Goal: Transaction & Acquisition: Purchase product/service

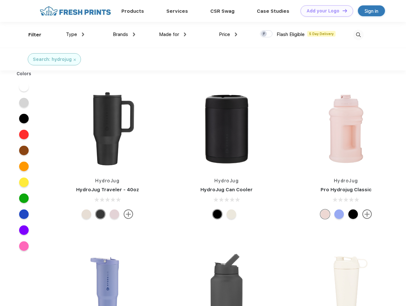
click at [324, 11] on link "Add your Logo Design Tool" at bounding box center [327, 10] width 53 height 11
click at [31, 35] on div "Filter" at bounding box center [34, 34] width 13 height 7
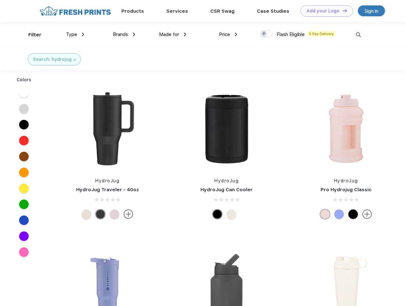
click at [75, 34] on span "Type" at bounding box center [71, 35] width 11 height 6
click at [124, 34] on span "Brands" at bounding box center [120, 35] width 15 height 6
click at [173, 34] on span "Made for" at bounding box center [169, 35] width 20 height 6
click at [228, 34] on span "Price" at bounding box center [224, 35] width 11 height 6
click at [266, 34] on div at bounding box center [266, 33] width 12 height 7
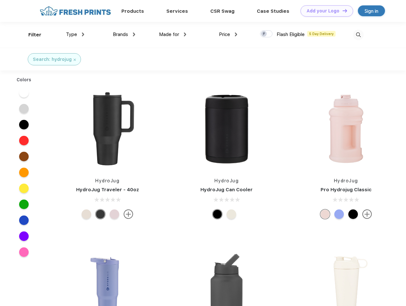
click at [264, 34] on input "checkbox" at bounding box center [262, 32] width 4 height 4
click at [358, 35] on img at bounding box center [358, 35] width 11 height 11
click at [24, 87] on div at bounding box center [24, 93] width 25 height 16
click at [24, 103] on div at bounding box center [24, 109] width 25 height 16
